Goal: Task Accomplishment & Management: Use online tool/utility

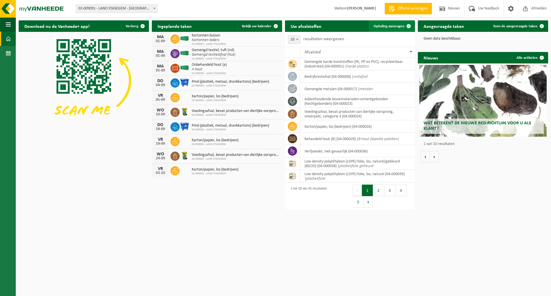
click at [389, 29] on link "Ophaling aanvragen" at bounding box center [391, 25] width 45 height 11
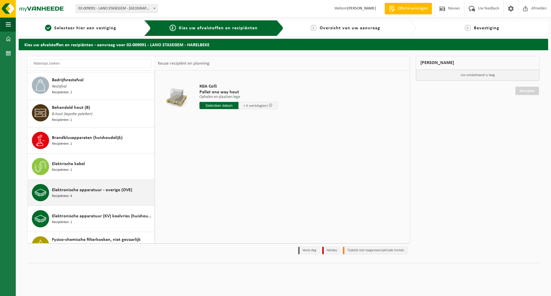
scroll to position [143, 0]
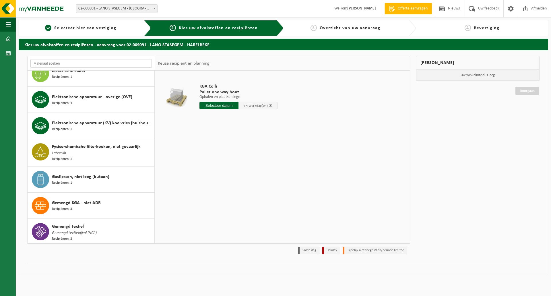
click at [54, 59] on input "text" at bounding box center [90, 63] width 121 height 9
click at [52, 62] on input "text" at bounding box center [90, 63] width 121 height 9
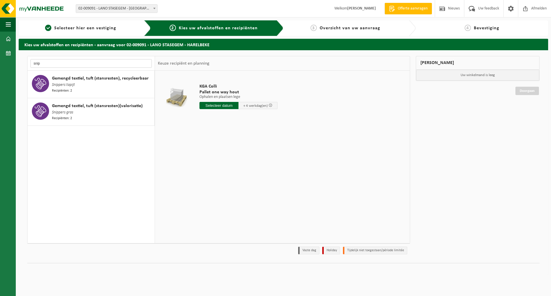
scroll to position [0, 0]
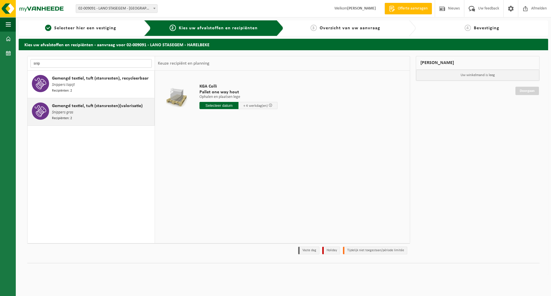
type input "snip"
click at [67, 113] on span "Snippers gras" at bounding box center [62, 112] width 21 height 6
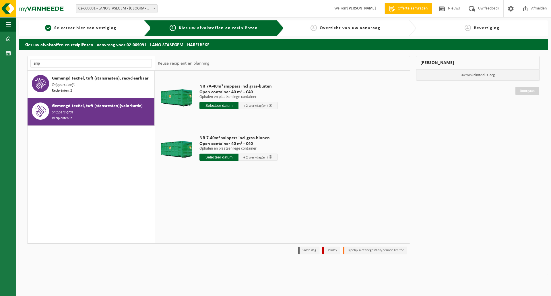
click at [217, 157] on input "text" at bounding box center [218, 156] width 39 height 7
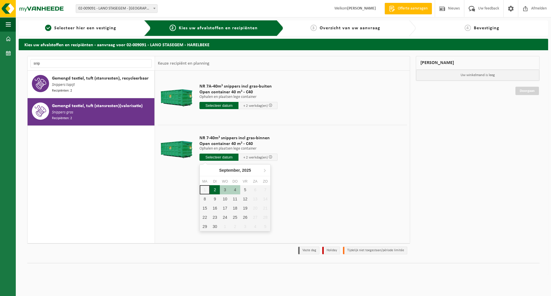
click at [215, 192] on div "2" at bounding box center [215, 189] width 10 height 9
type input "Van 2025-09-02"
type input "2025-09-02"
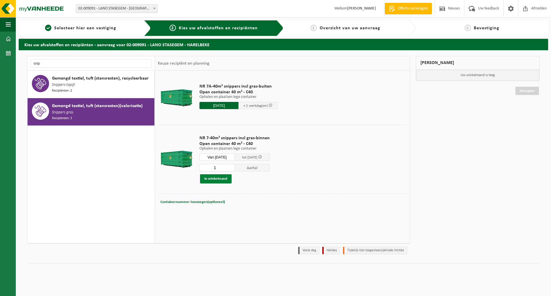
click at [217, 180] on button "In winkelmand" at bounding box center [216, 178] width 32 height 9
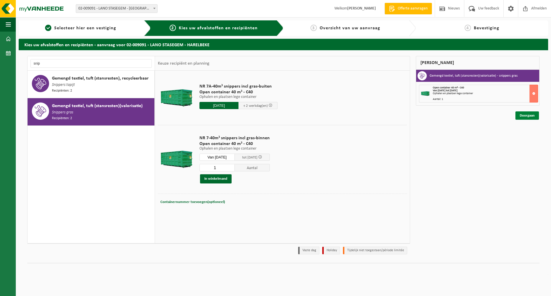
click at [526, 113] on link "Doorgaan" at bounding box center [527, 115] width 24 height 8
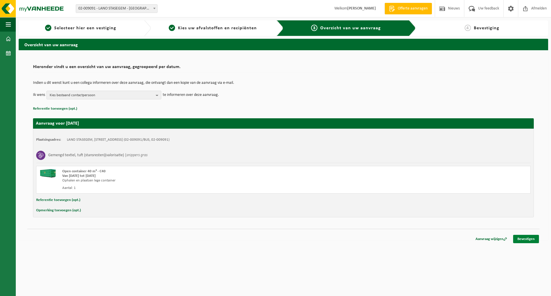
click at [524, 237] on link "Bevestigen" at bounding box center [526, 239] width 26 height 8
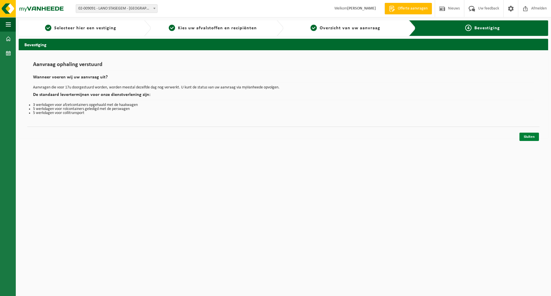
click at [527, 139] on link "Sluiten" at bounding box center [529, 137] width 20 height 8
